Goal: Information Seeking & Learning: Learn about a topic

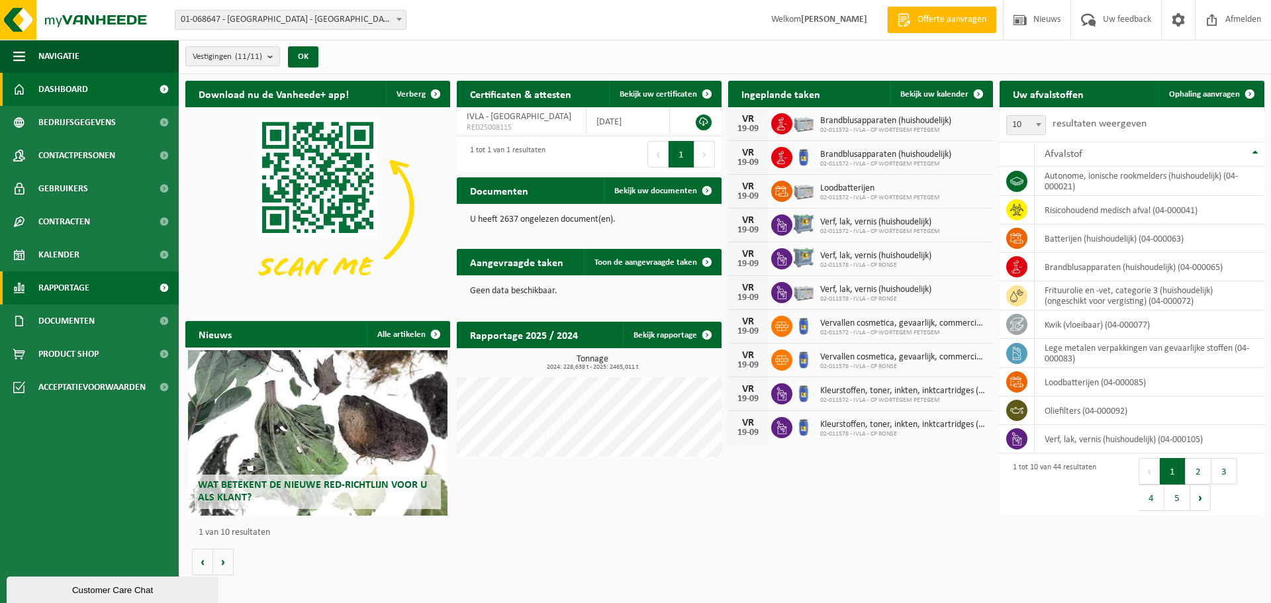
click at [98, 292] on link "Rapportage" at bounding box center [89, 287] width 179 height 33
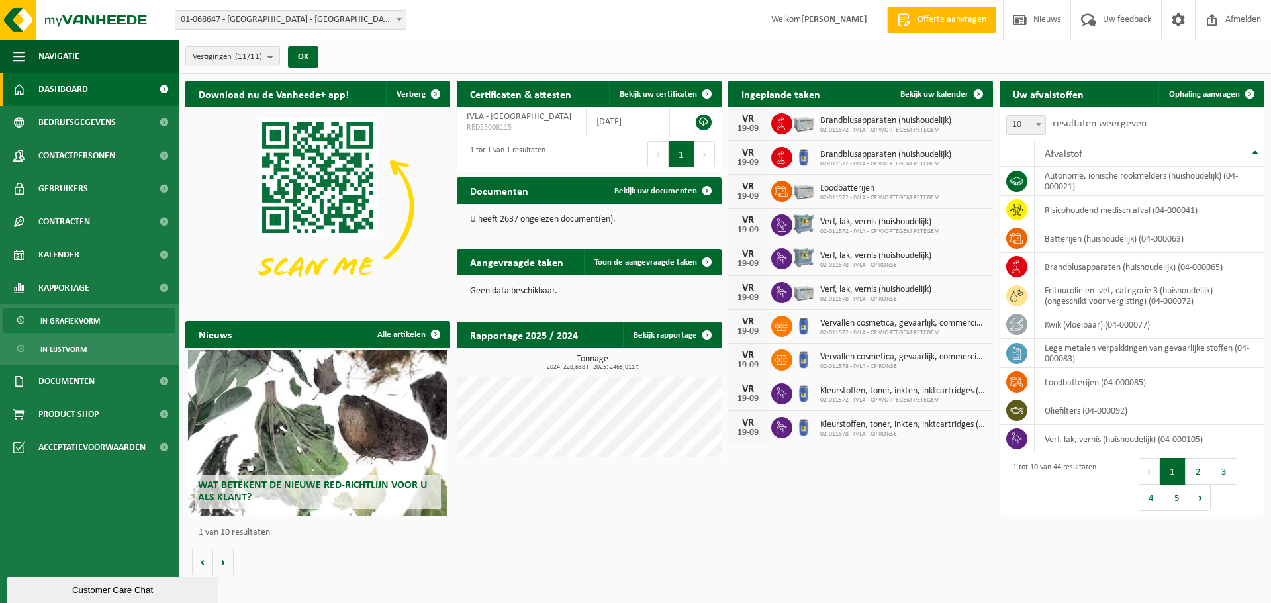
click at [91, 326] on span "In grafiekvorm" at bounding box center [70, 321] width 60 height 25
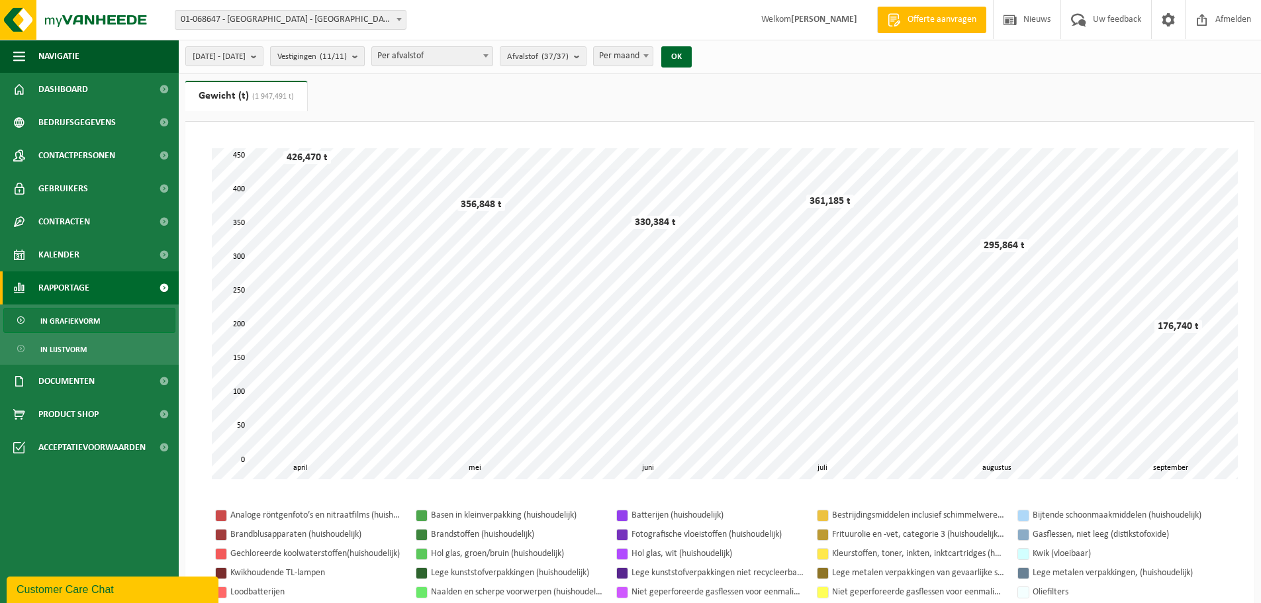
click at [347, 57] on count "(11/11)" at bounding box center [333, 56] width 27 height 9
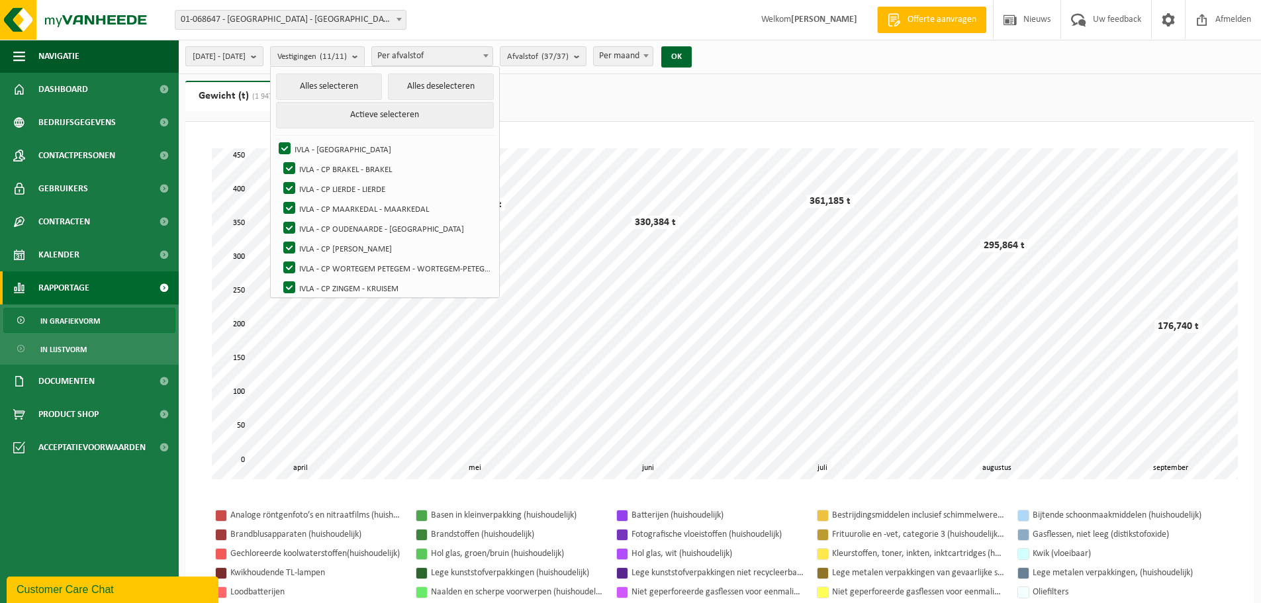
click at [246, 60] on span "[DATE] - [DATE]" at bounding box center [219, 57] width 53 height 20
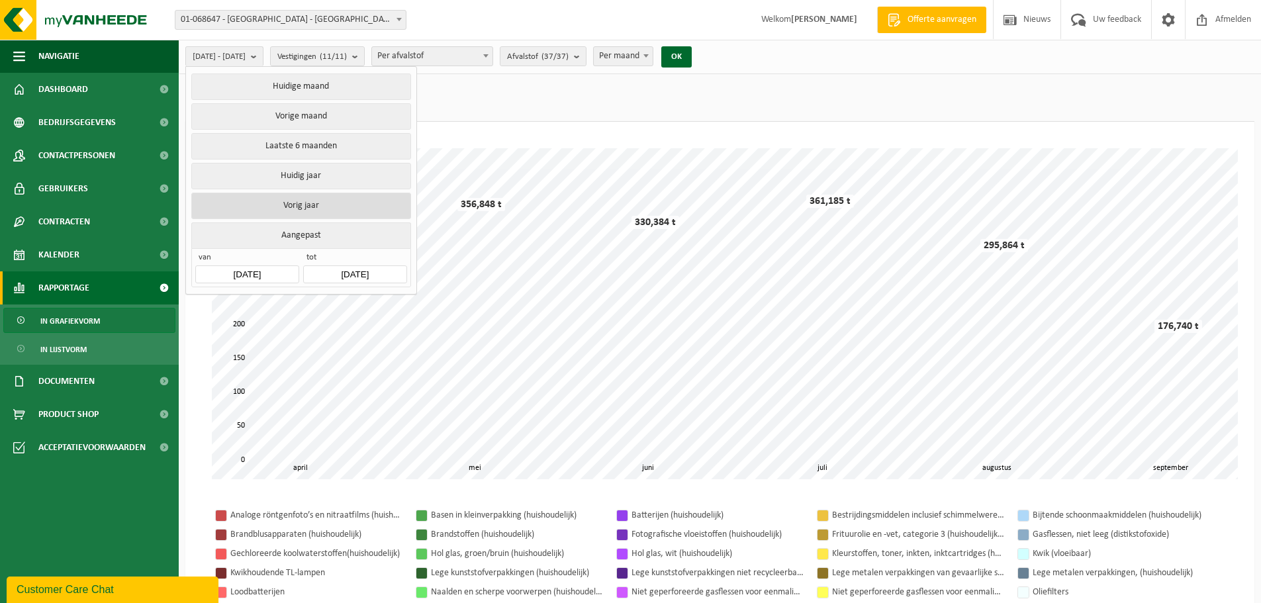
click at [305, 197] on button "Vorig jaar" at bounding box center [300, 206] width 219 height 26
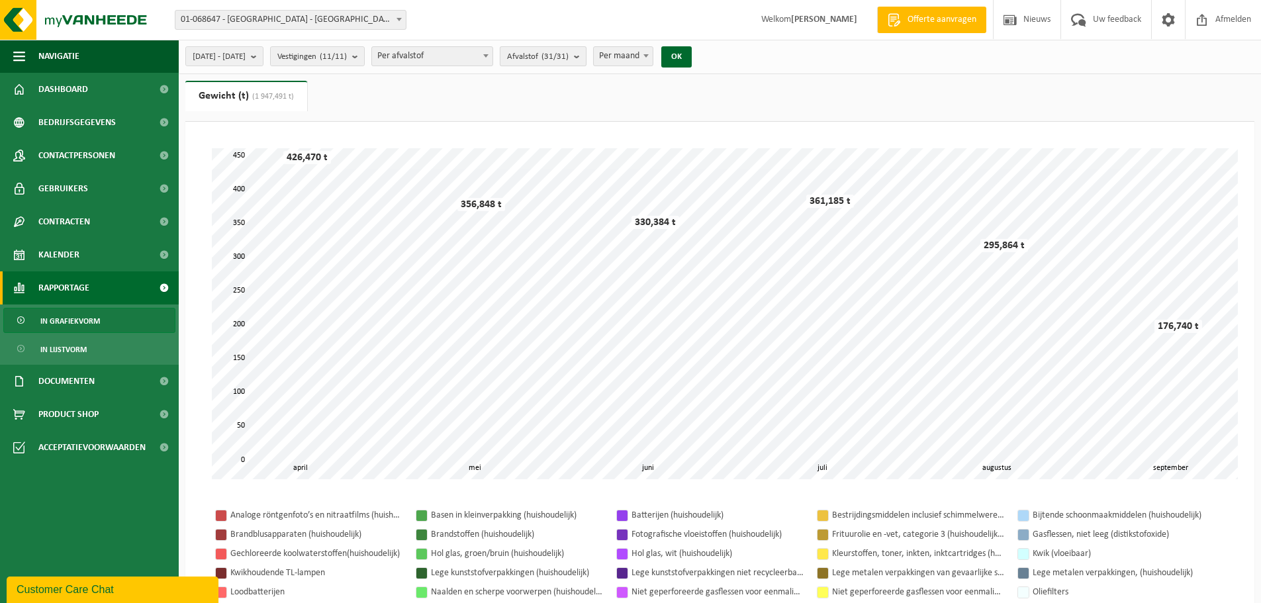
click at [587, 58] on button "Afvalstof (31/31)" at bounding box center [543, 56] width 87 height 20
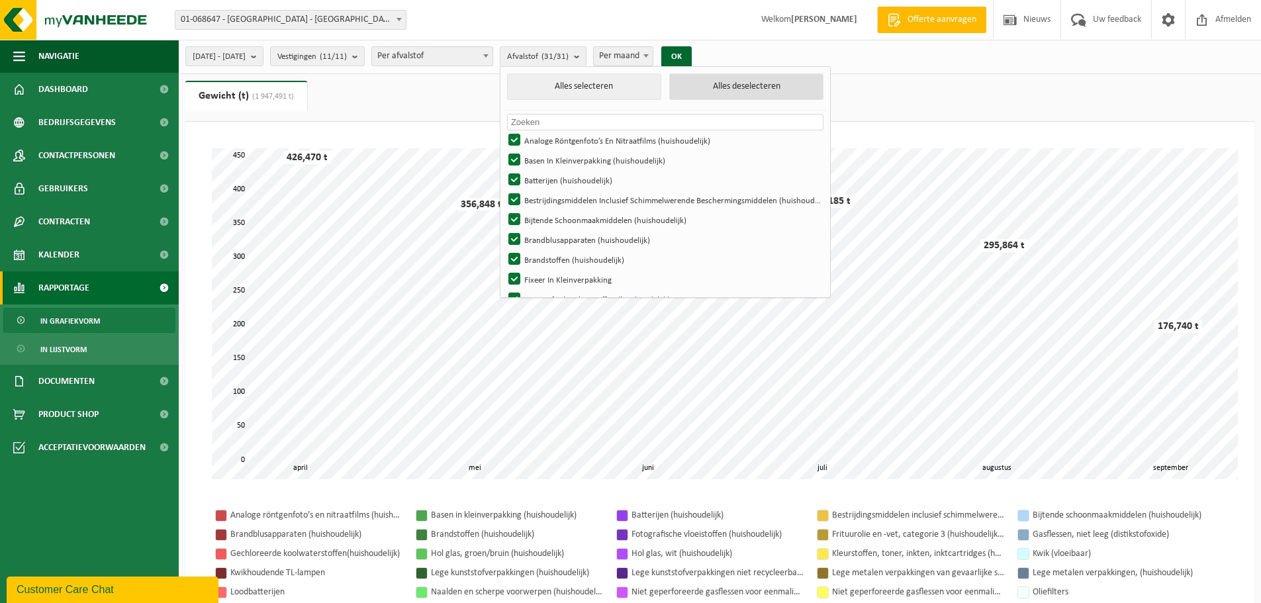
click at [798, 90] on button "Alles deselecteren" at bounding box center [746, 86] width 154 height 26
checkbox input "false"
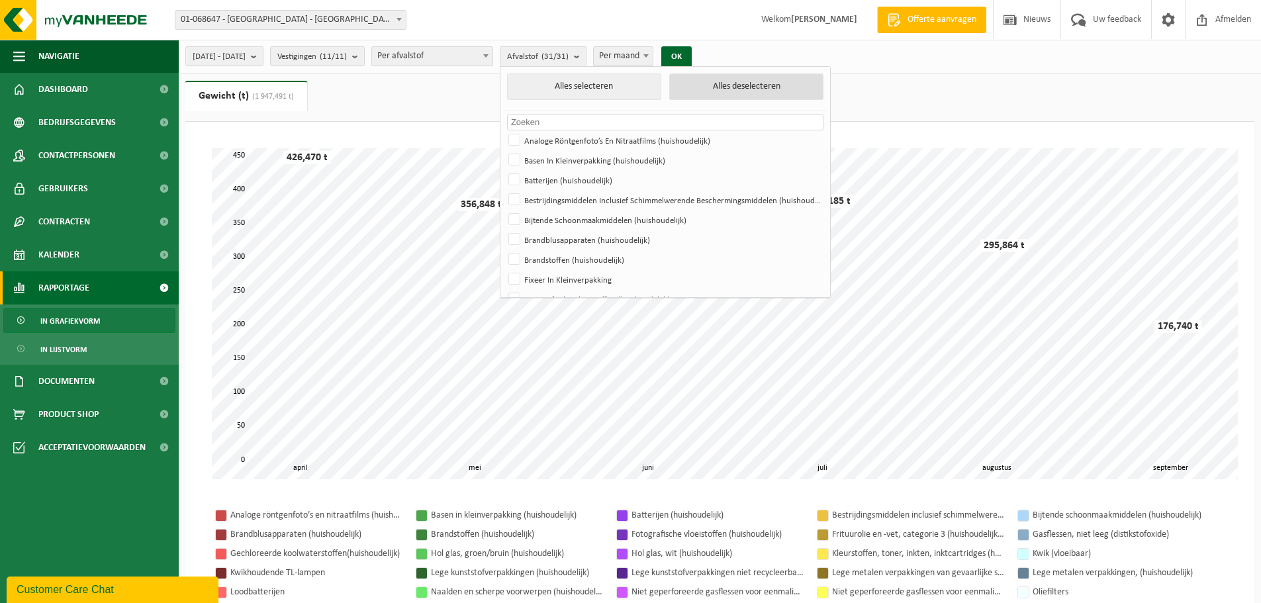
checkbox input "false"
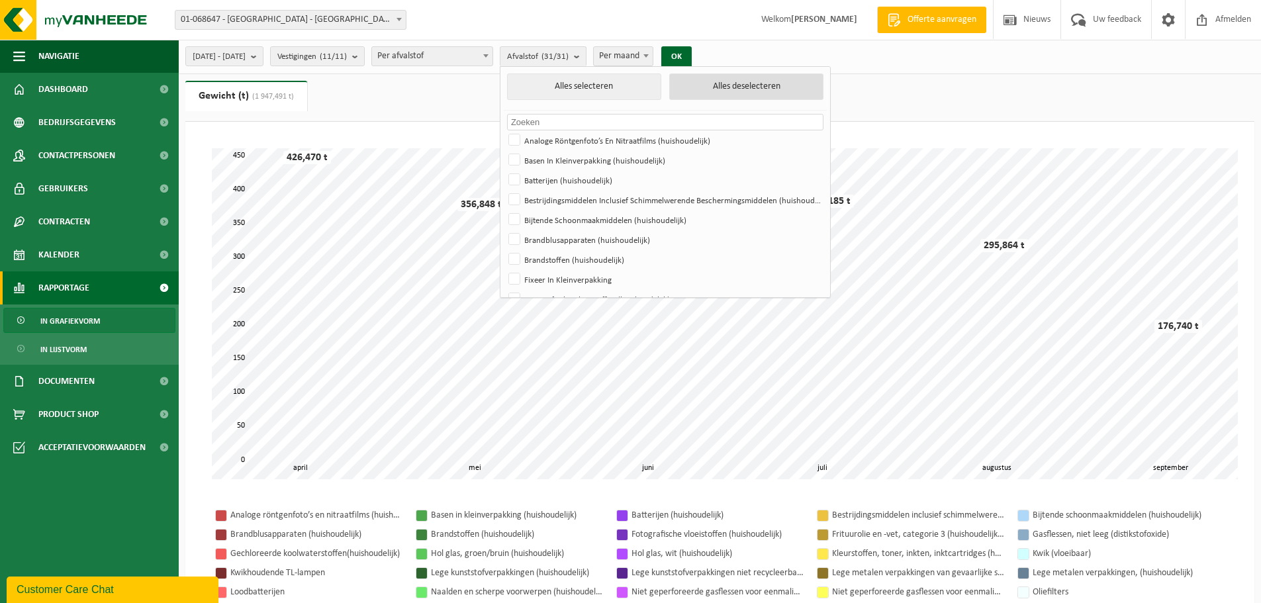
checkbox input "false"
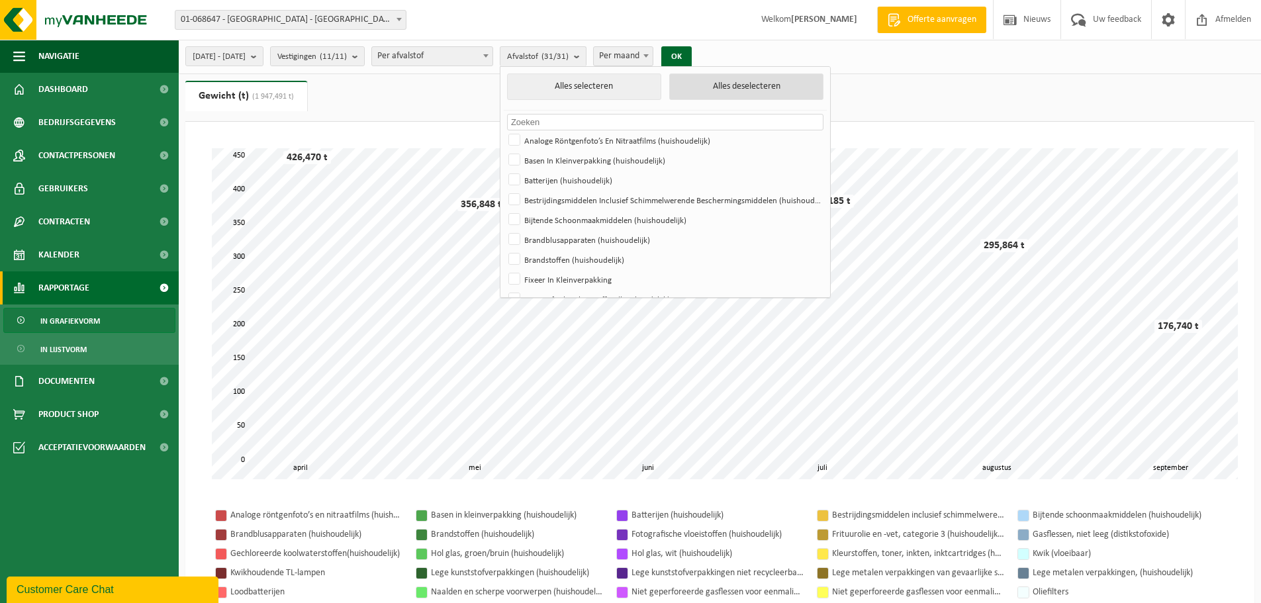
checkbox input "false"
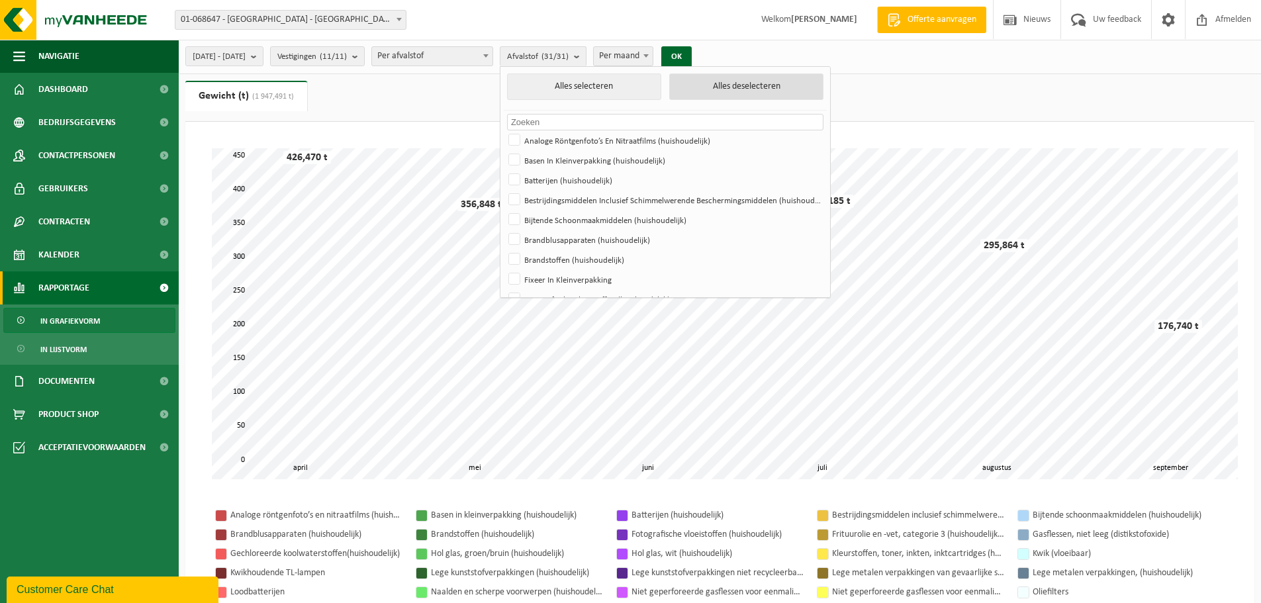
checkbox input "false"
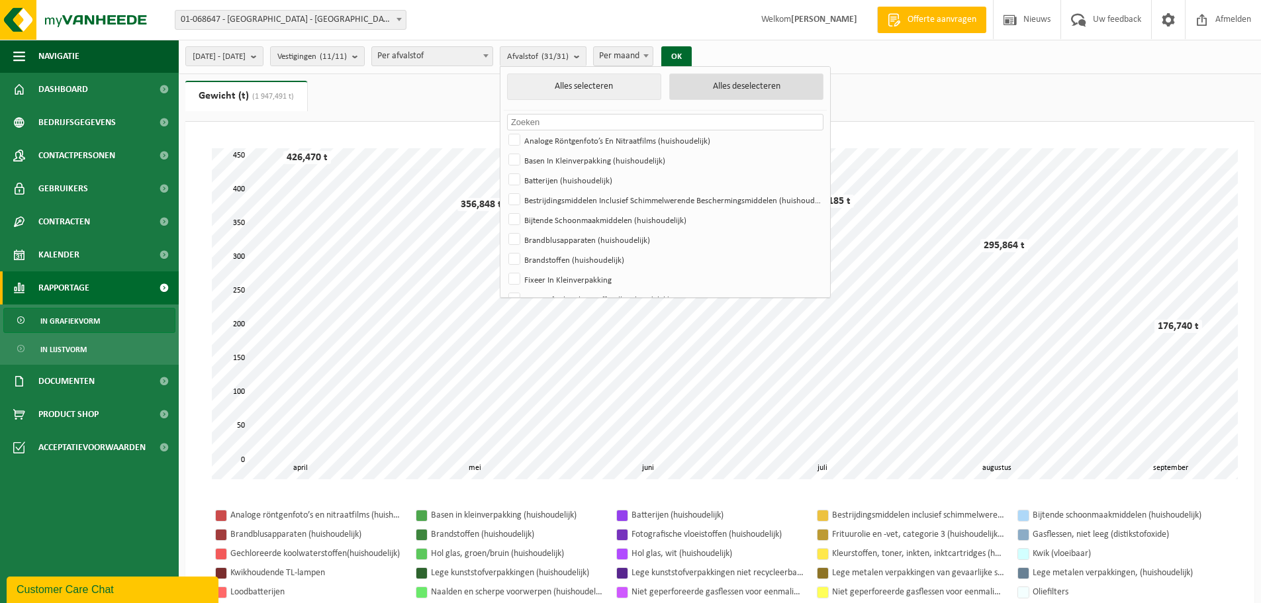
checkbox input "false"
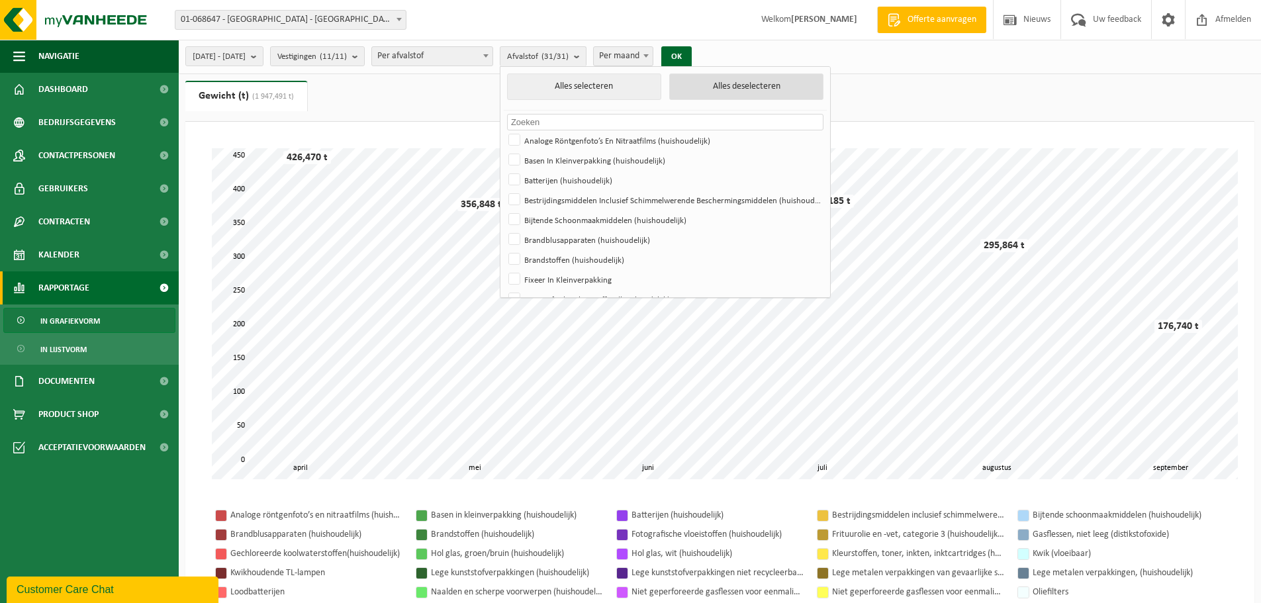
checkbox input "false"
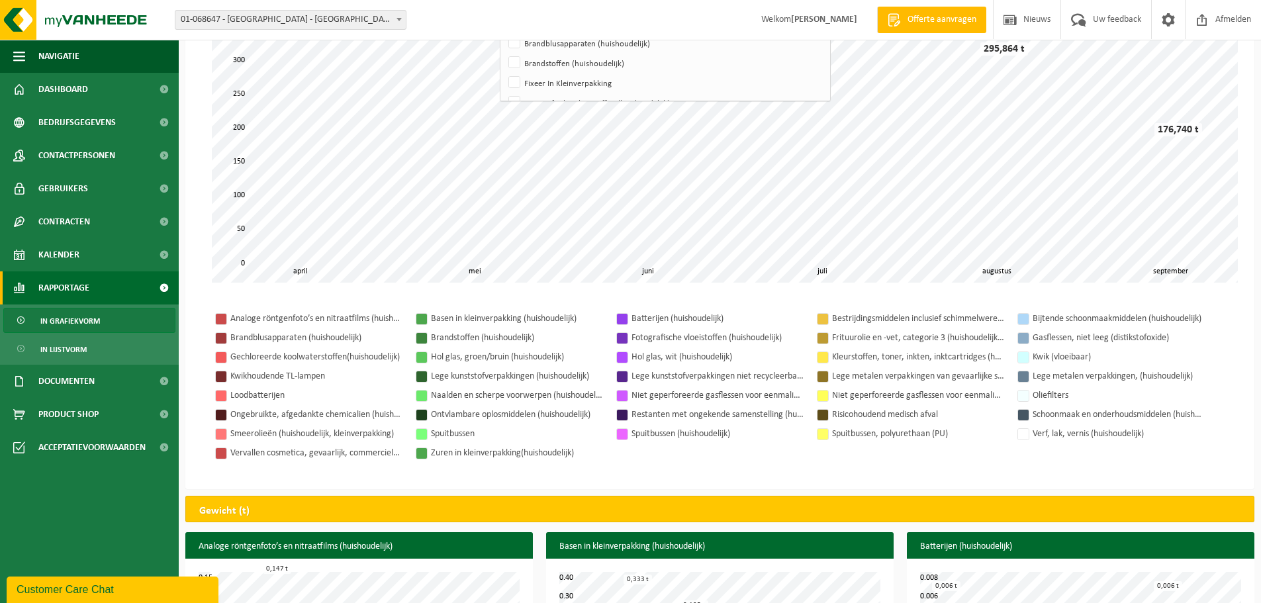
scroll to position [220, 0]
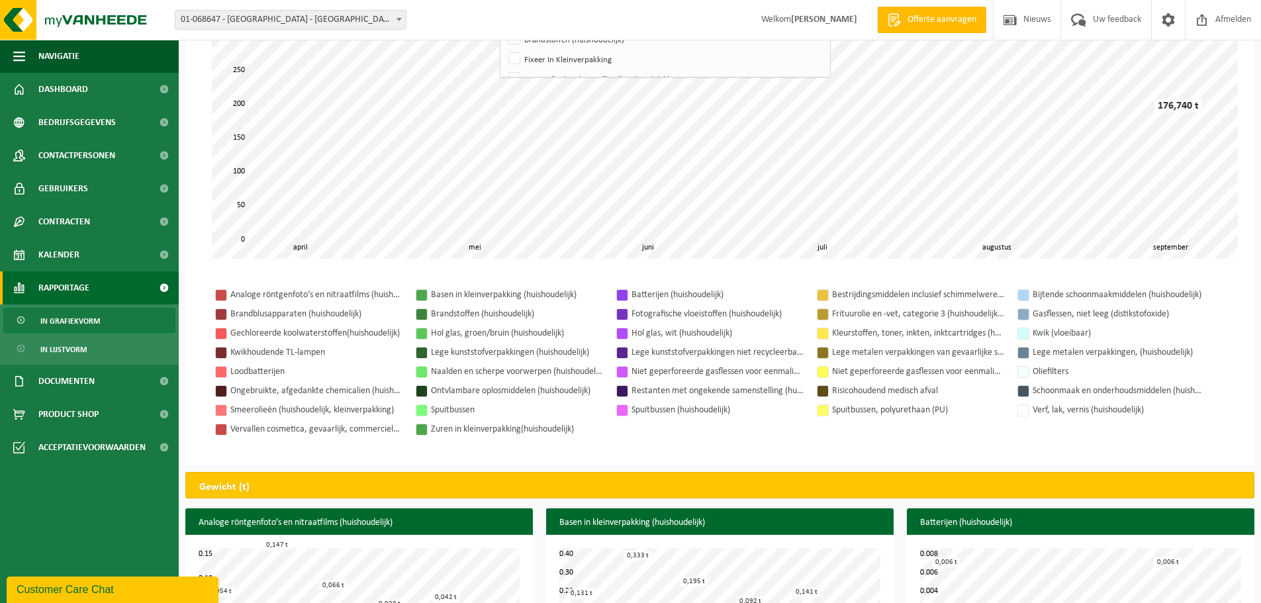
click at [1014, 449] on div "Analoge röntgenfoto’s en nitraatfilms (huishoudelijk) Basen in kleinverpakking …" at bounding box center [720, 362] width 1043 height 180
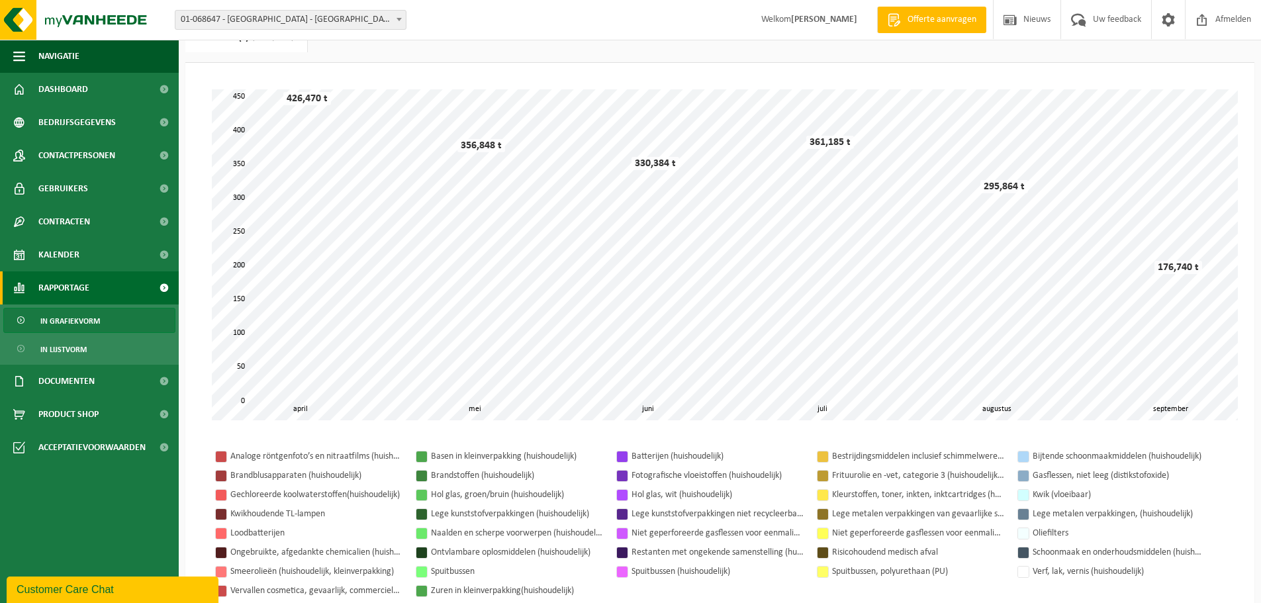
scroll to position [0, 0]
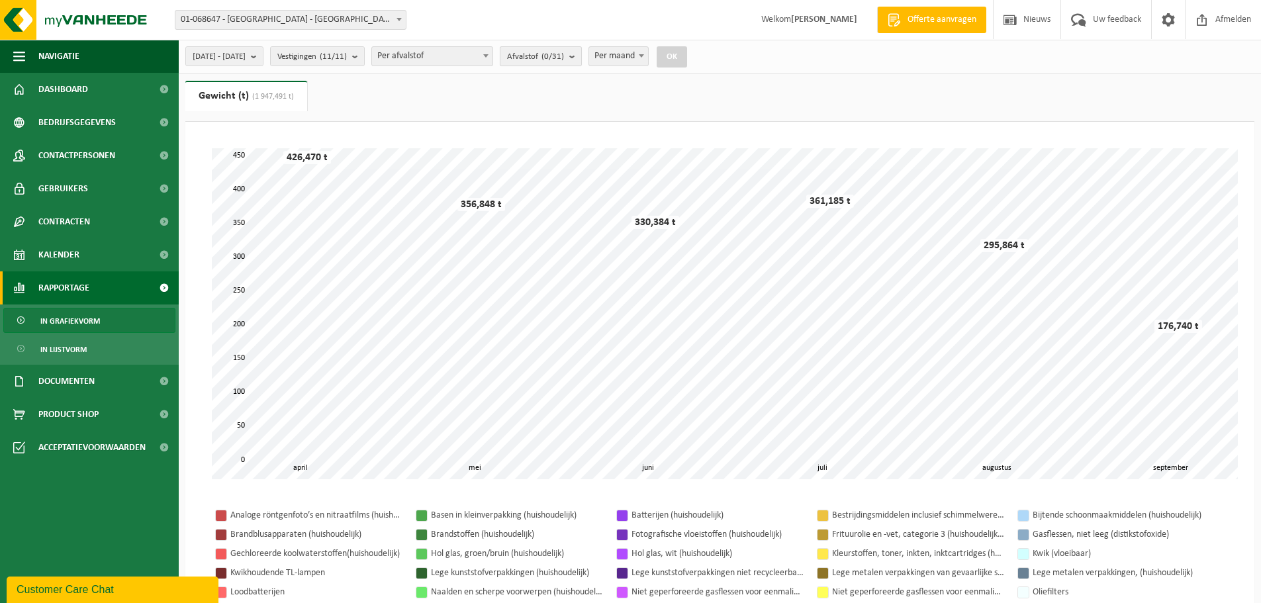
click at [581, 47] on b "submit" at bounding box center [575, 56] width 12 height 19
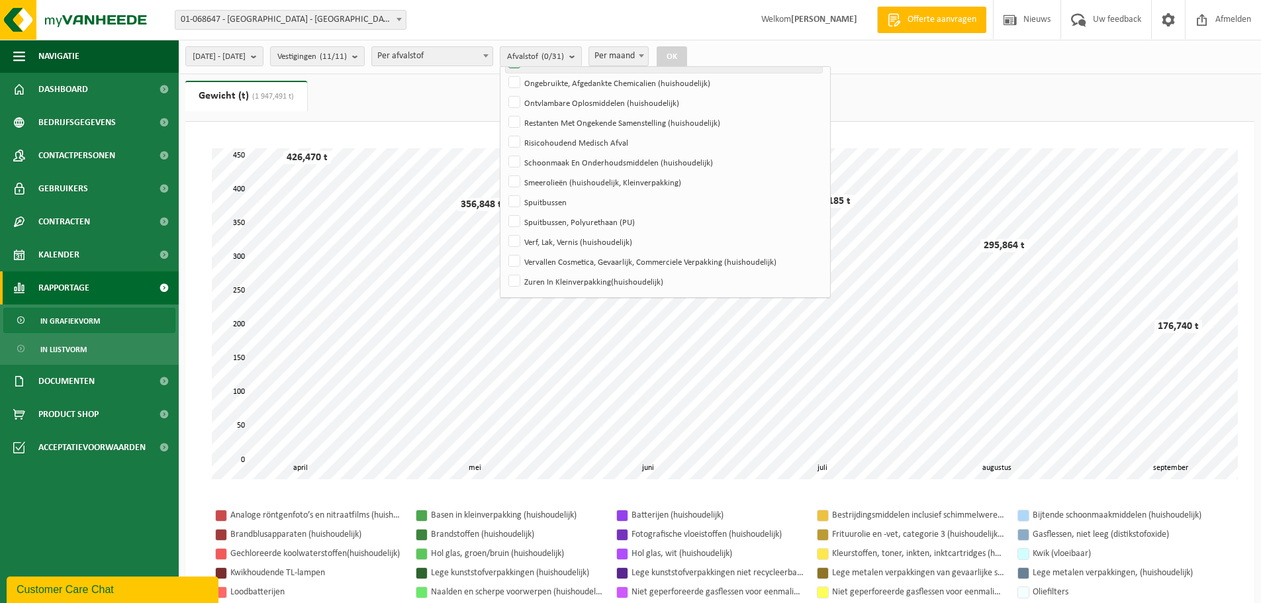
scroll to position [234, 0]
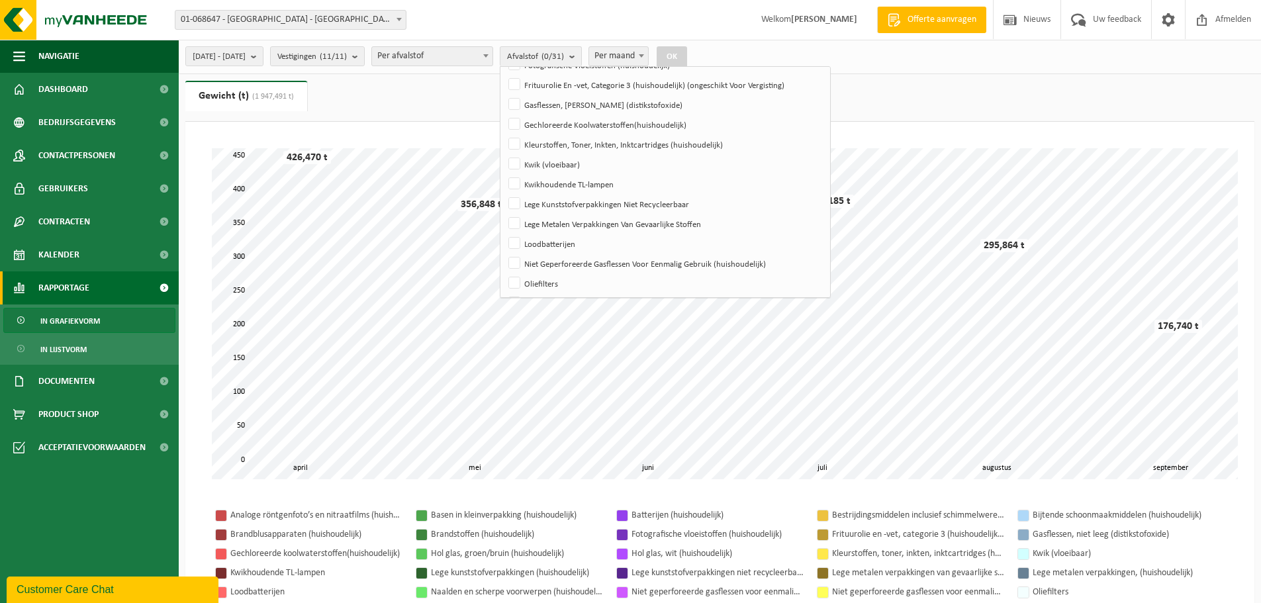
click at [912, 589] on div "Niet geperforeerde gasflessen voor eenmalig gebruik (huishoudelijk) - aanstekers" at bounding box center [918, 592] width 172 height 17
